Goal: Information Seeking & Learning: Learn about a topic

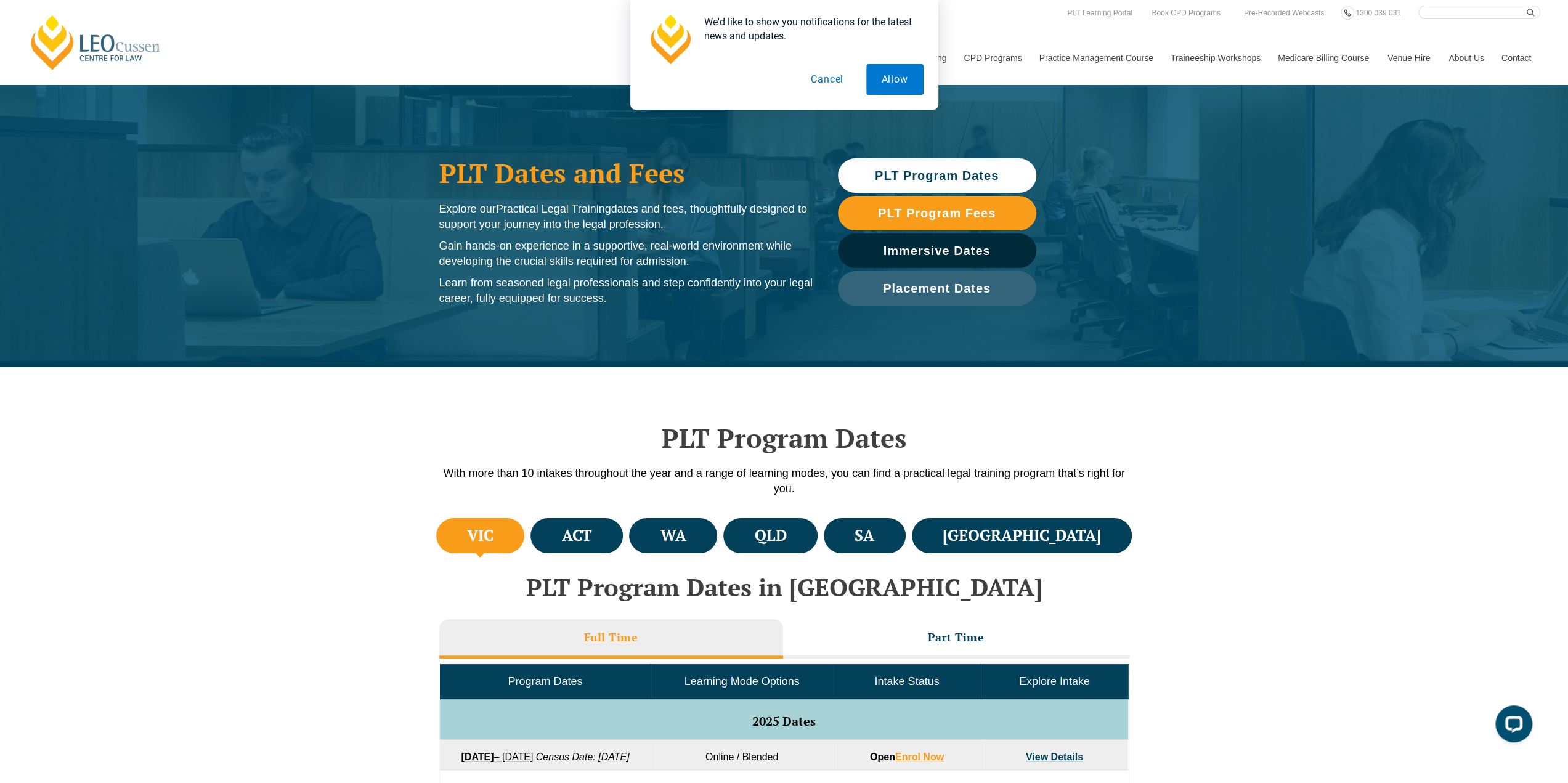
click at [839, 79] on button "Cancel" at bounding box center [827, 79] width 63 height 31
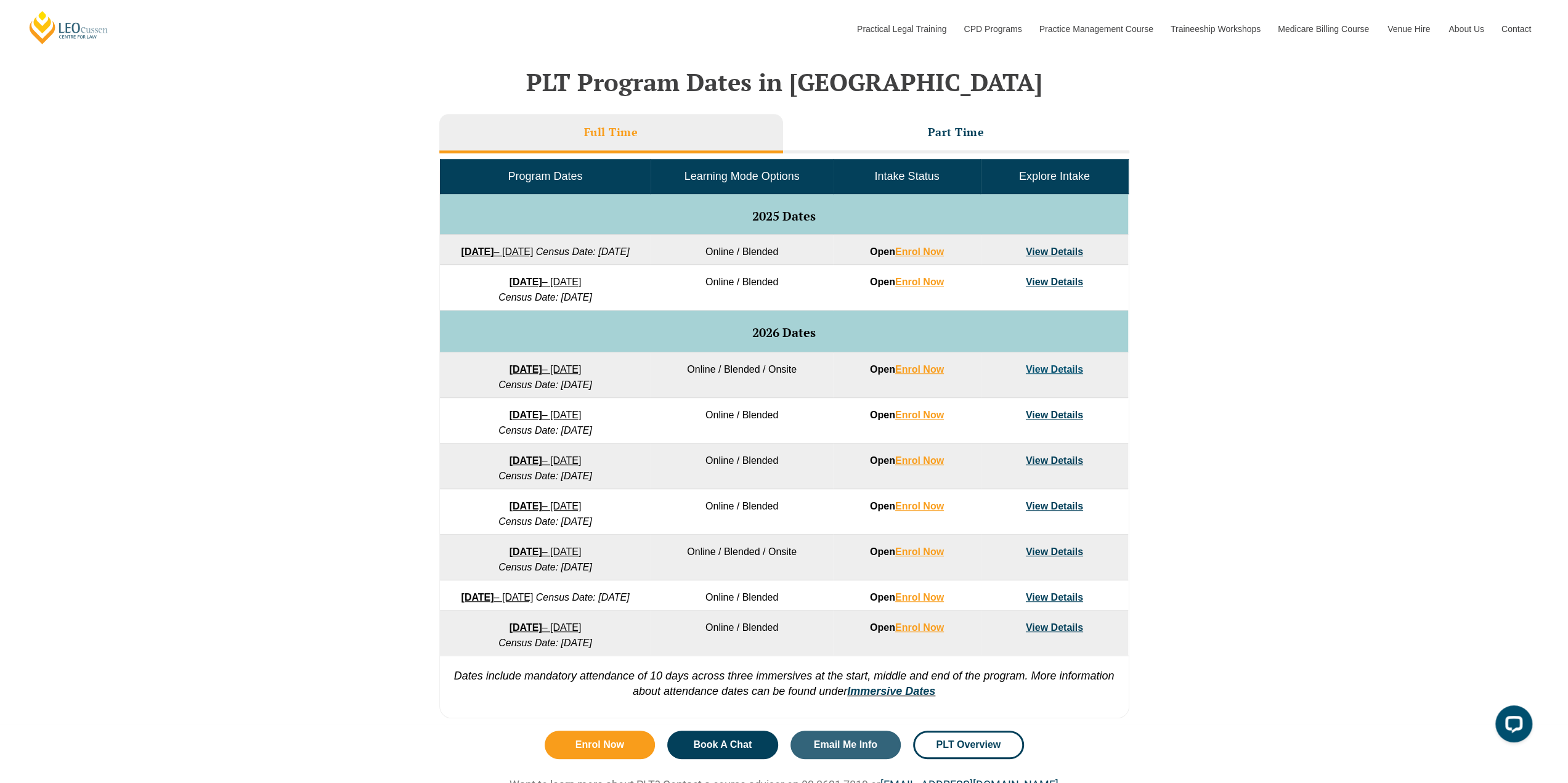
scroll to position [555, 0]
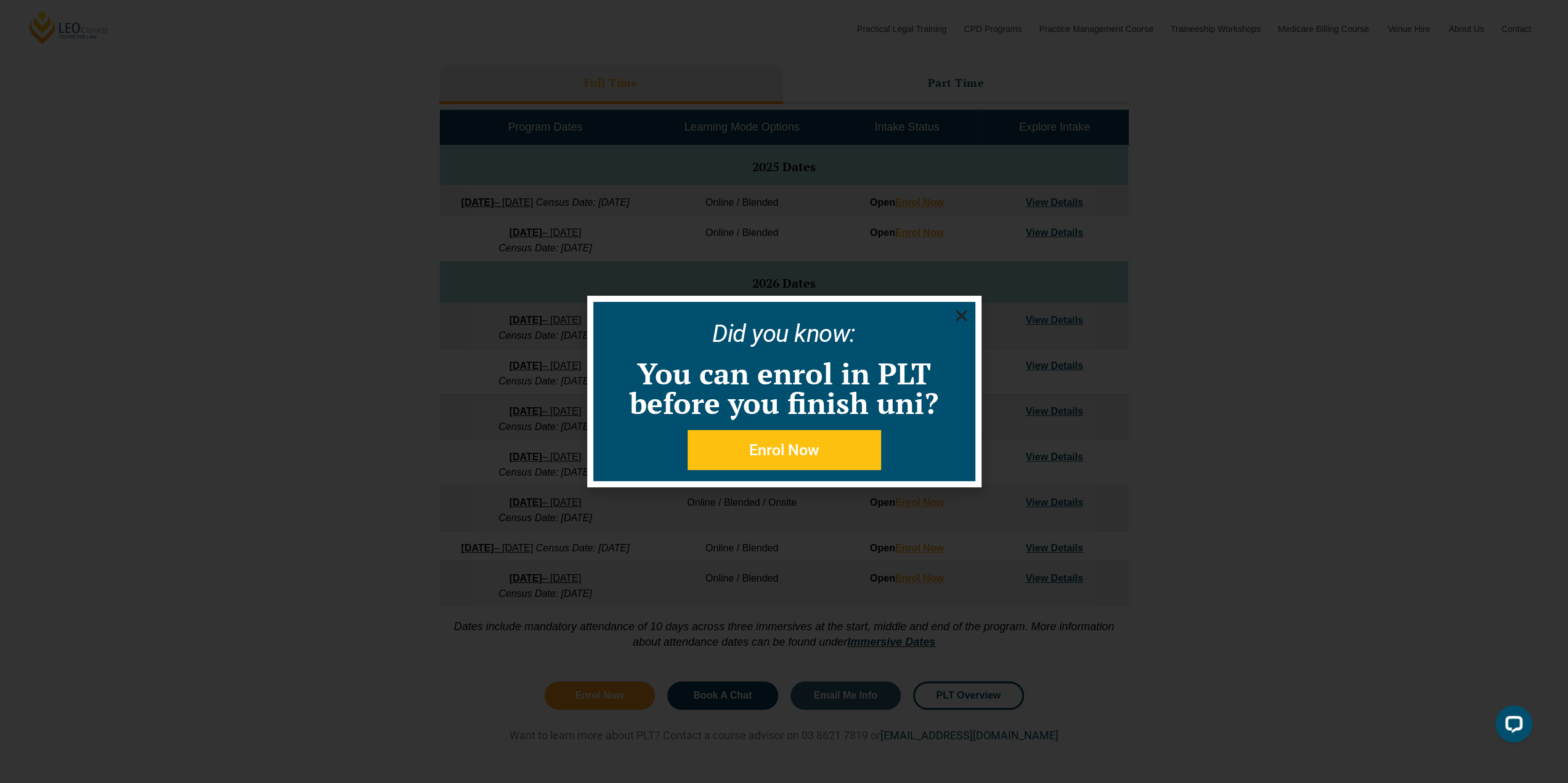
click at [964, 316] on icon "Close" at bounding box center [962, 316] width 15 height 15
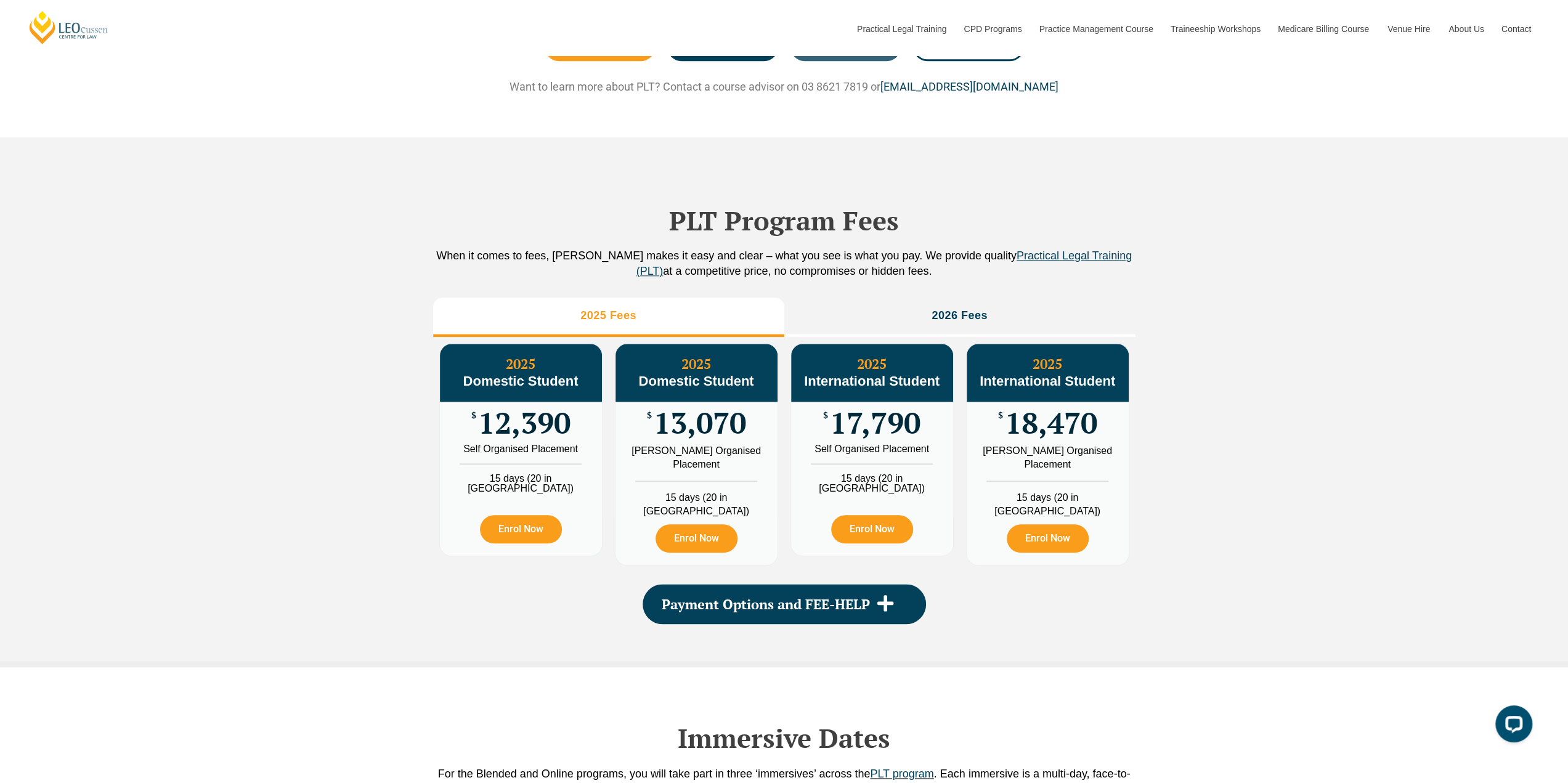
scroll to position [1418, 0]
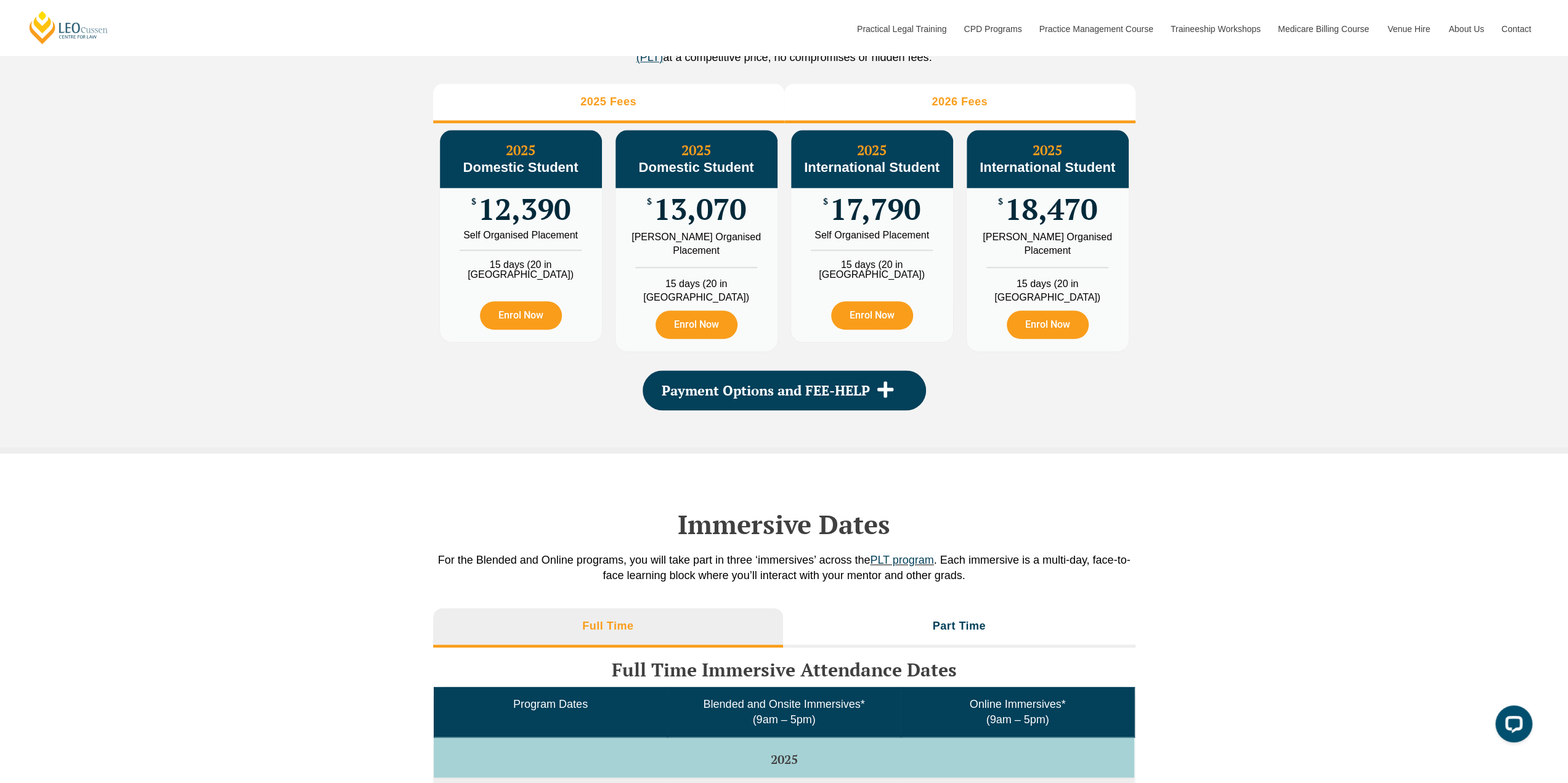
click at [957, 118] on li "2026 Fees" at bounding box center [959, 103] width 351 height 39
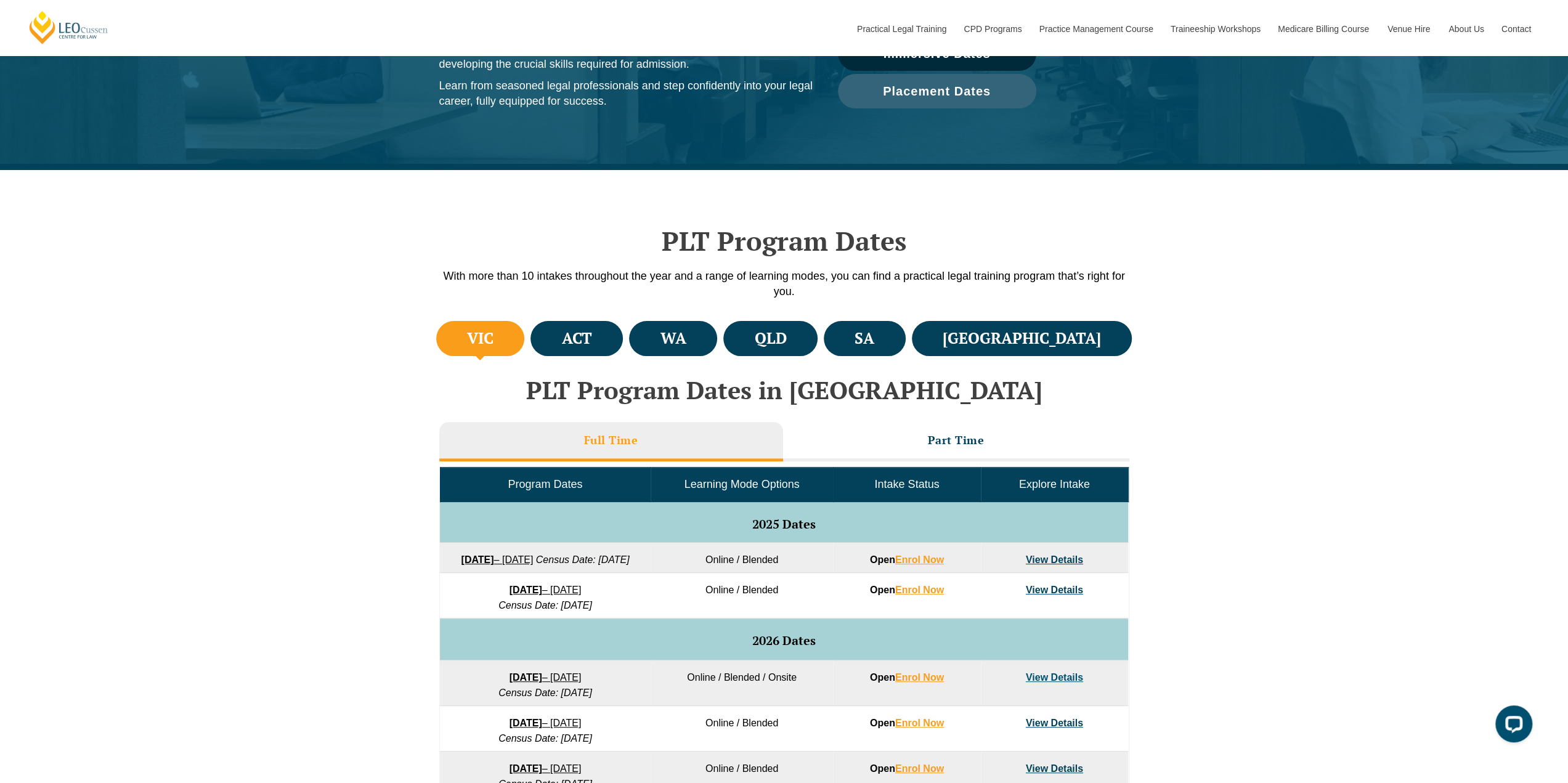
scroll to position [431, 0]
